Goal: Find specific page/section: Find specific page/section

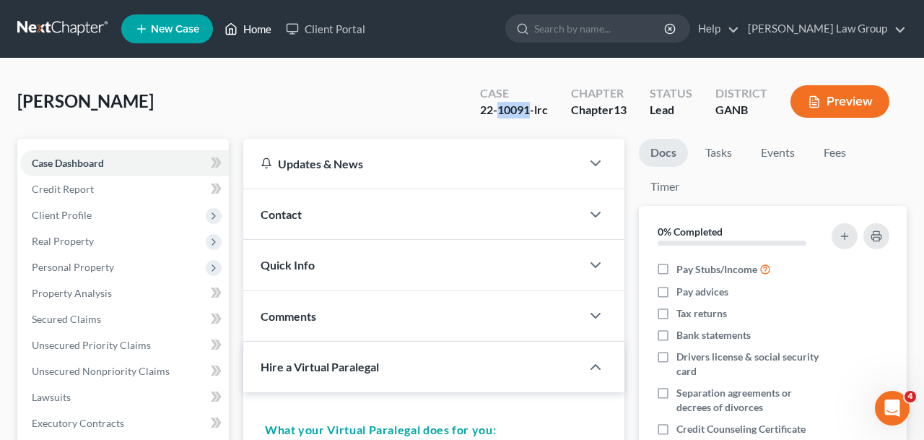
click at [243, 28] on link "Home" at bounding box center [247, 29] width 61 height 26
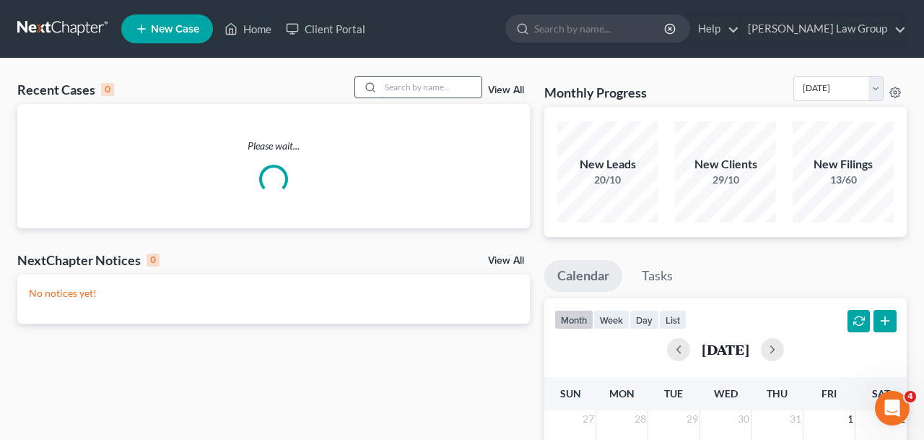
click at [403, 85] on input "search" at bounding box center [431, 87] width 101 height 21
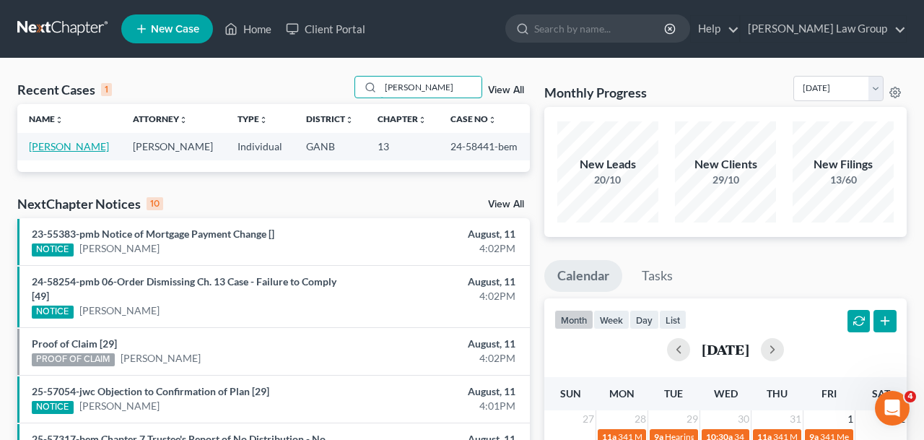
type input "[PERSON_NAME]"
click at [67, 147] on link "[PERSON_NAME]" at bounding box center [69, 146] width 80 height 12
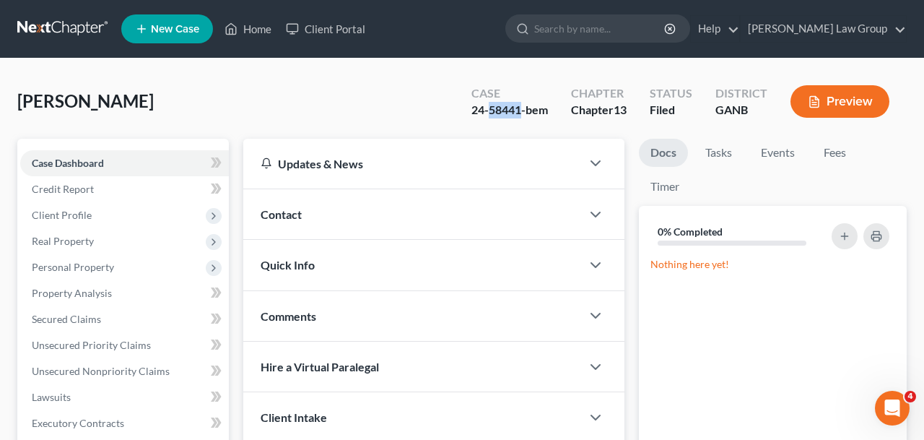
drag, startPoint x: 522, startPoint y: 113, endPoint x: 490, endPoint y: 117, distance: 32.0
click at [490, 117] on div "24-58441-bem" at bounding box center [510, 110] width 77 height 17
copy div "58441"
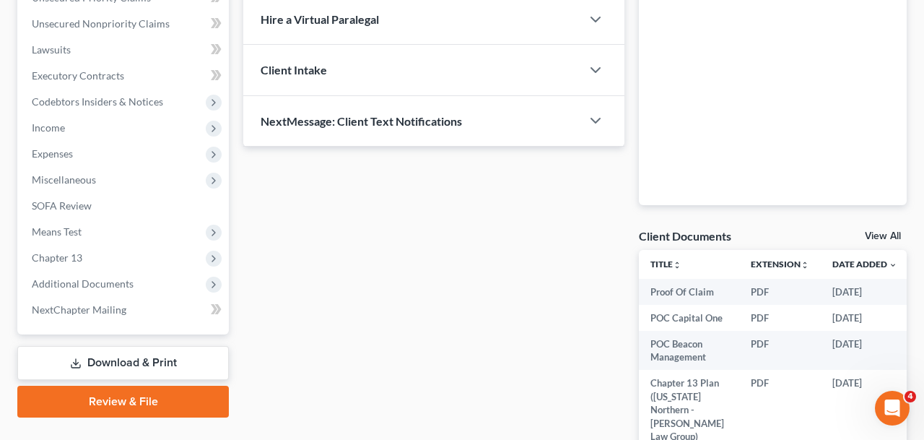
scroll to position [524, 0]
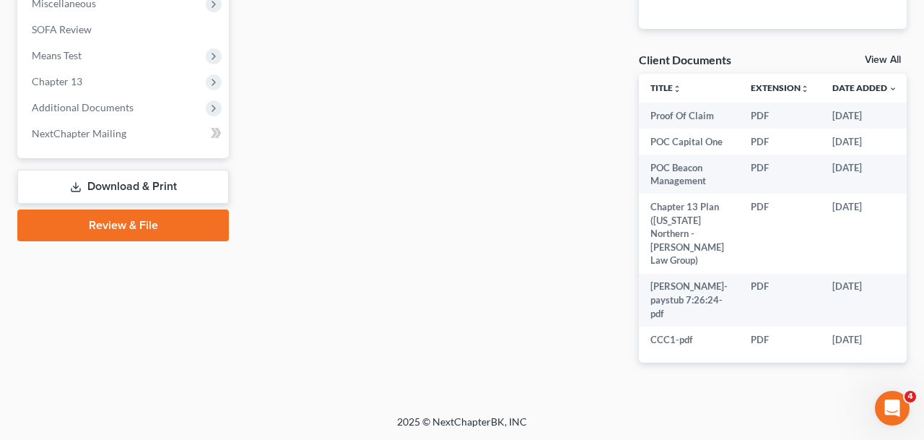
click at [74, 101] on span "Additional Documents" at bounding box center [83, 107] width 102 height 12
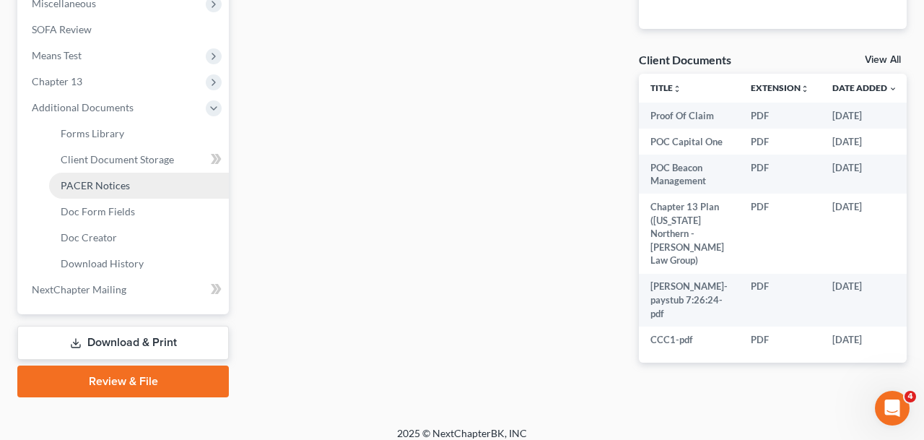
click at [105, 176] on link "PACER Notices" at bounding box center [139, 186] width 180 height 26
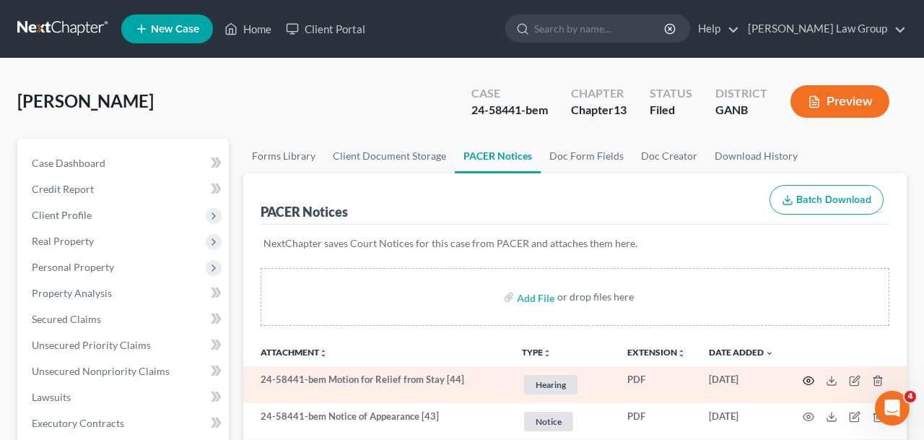
click at [807, 384] on icon "button" at bounding box center [809, 380] width 11 height 8
